Goal: Information Seeking & Learning: Learn about a topic

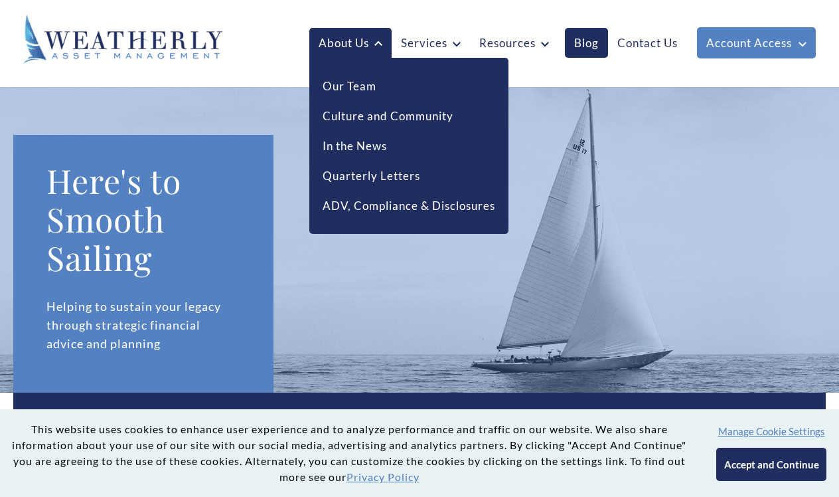
click at [359, 45] on link "About Us" at bounding box center [350, 43] width 82 height 31
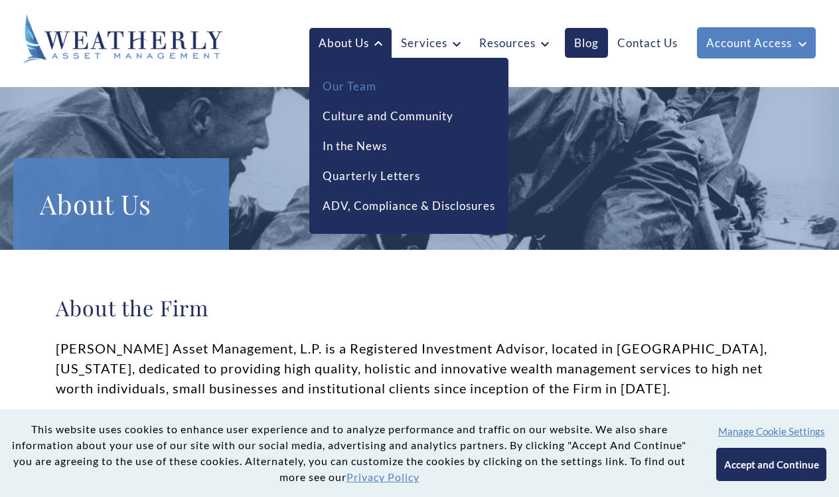
click at [350, 88] on link "Our Team" at bounding box center [350, 86] width 54 height 17
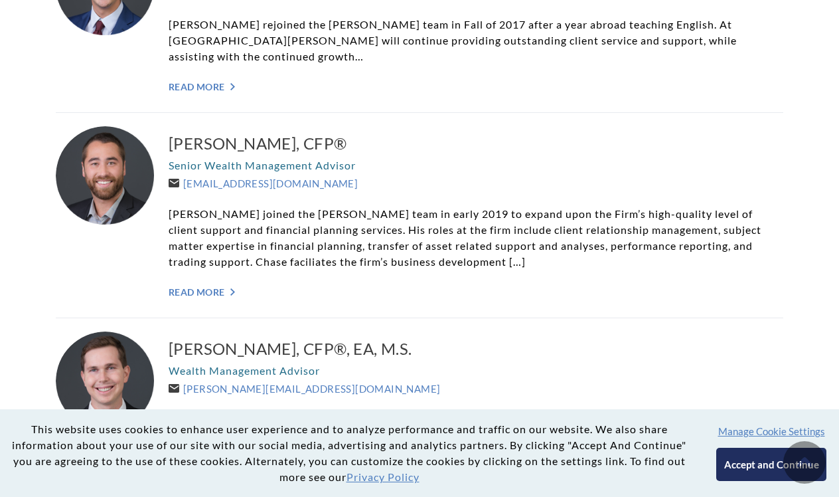
scroll to position [1424, 0]
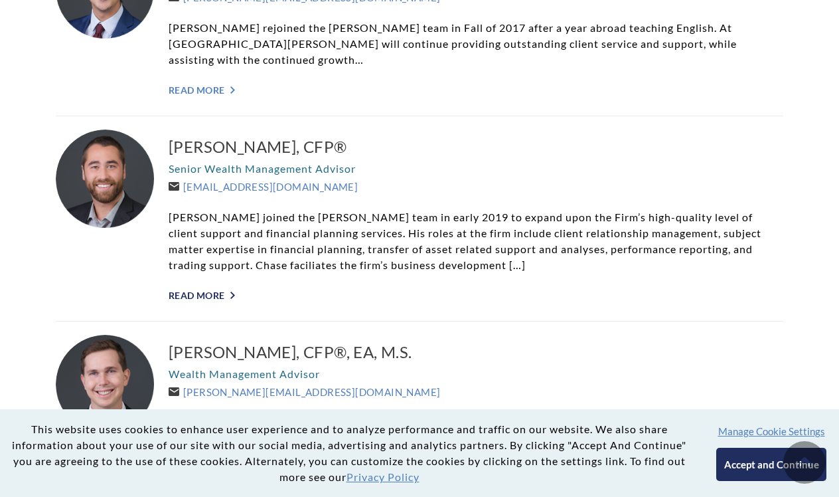
click at [234, 291] on icon "">" at bounding box center [232, 294] width 5 height 7
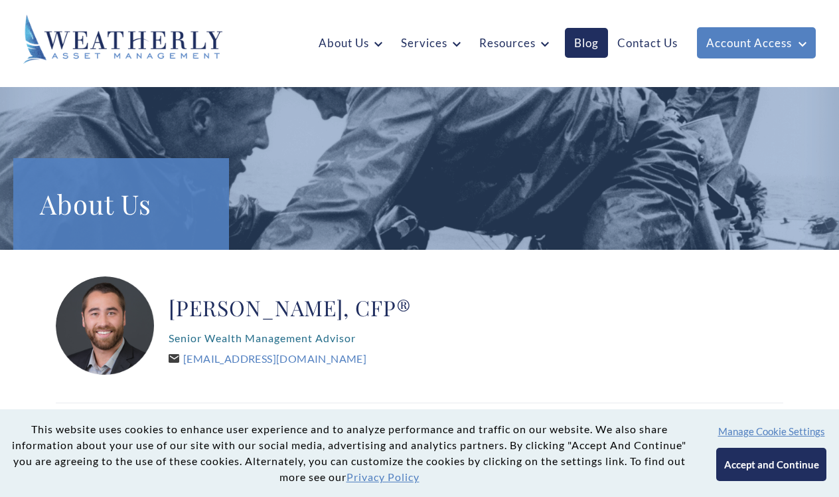
click at [734, 459] on button "Accept and Continue" at bounding box center [771, 464] width 110 height 33
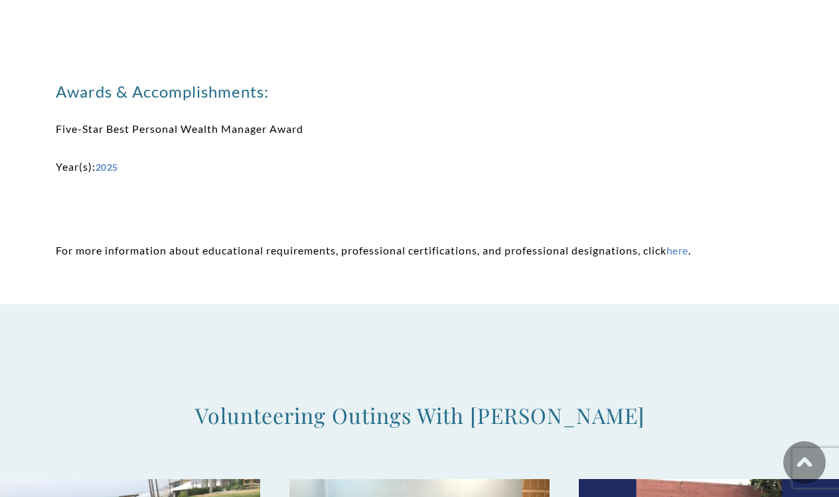
scroll to position [1436, 0]
